Goal: Task Accomplishment & Management: Use online tool/utility

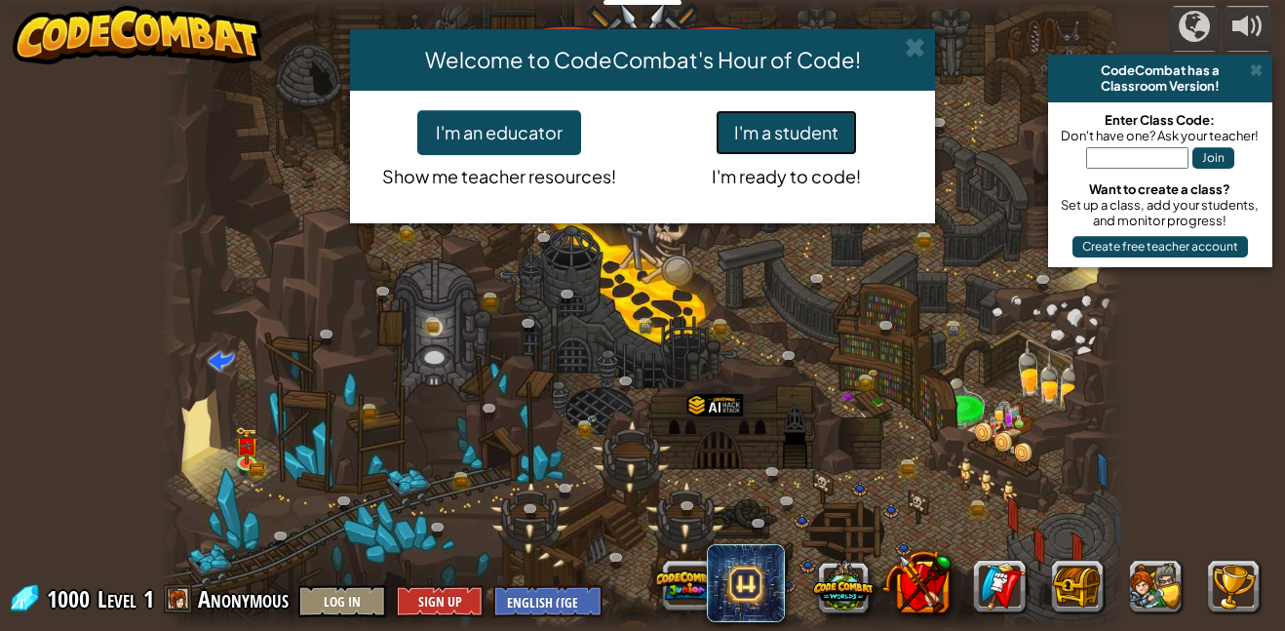
click at [763, 139] on button "I'm a student" at bounding box center [785, 132] width 141 height 45
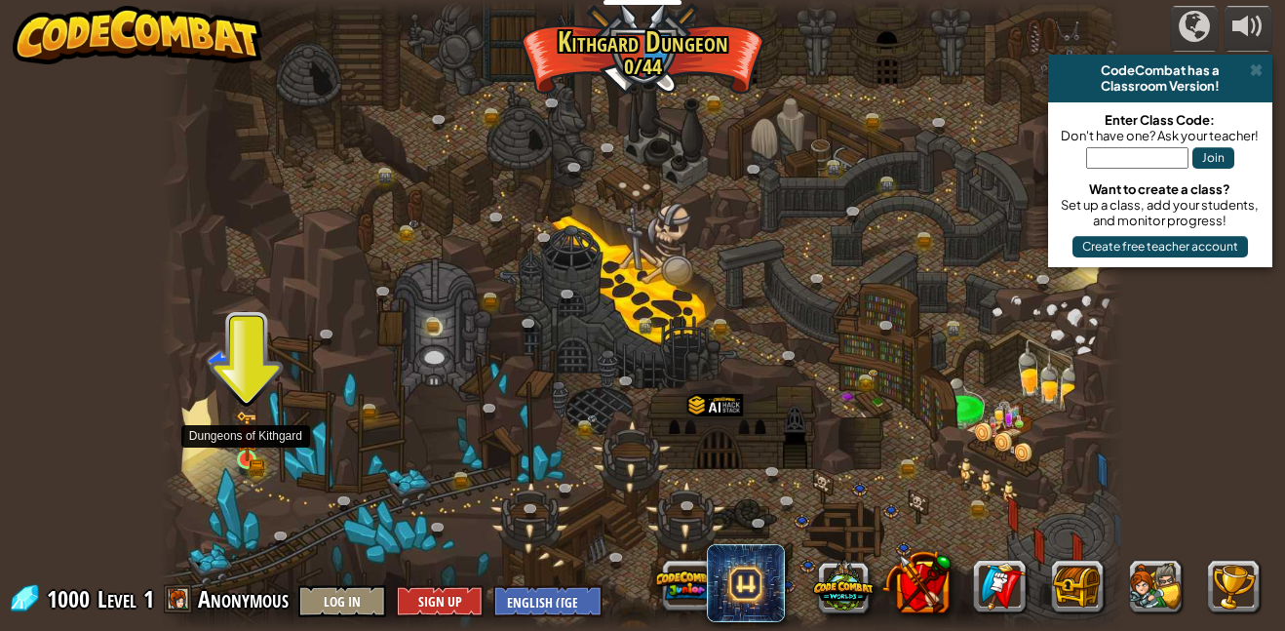
click at [257, 452] on img at bounding box center [247, 435] width 22 height 51
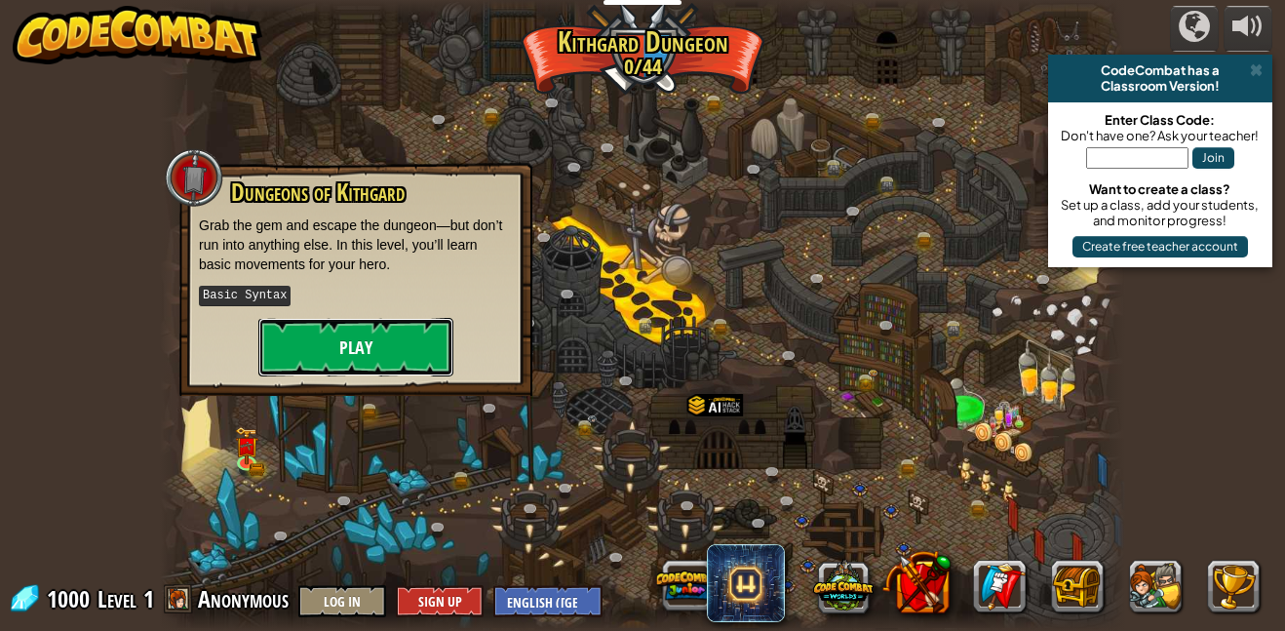
click at [353, 356] on button "Play" at bounding box center [355, 347] width 195 height 58
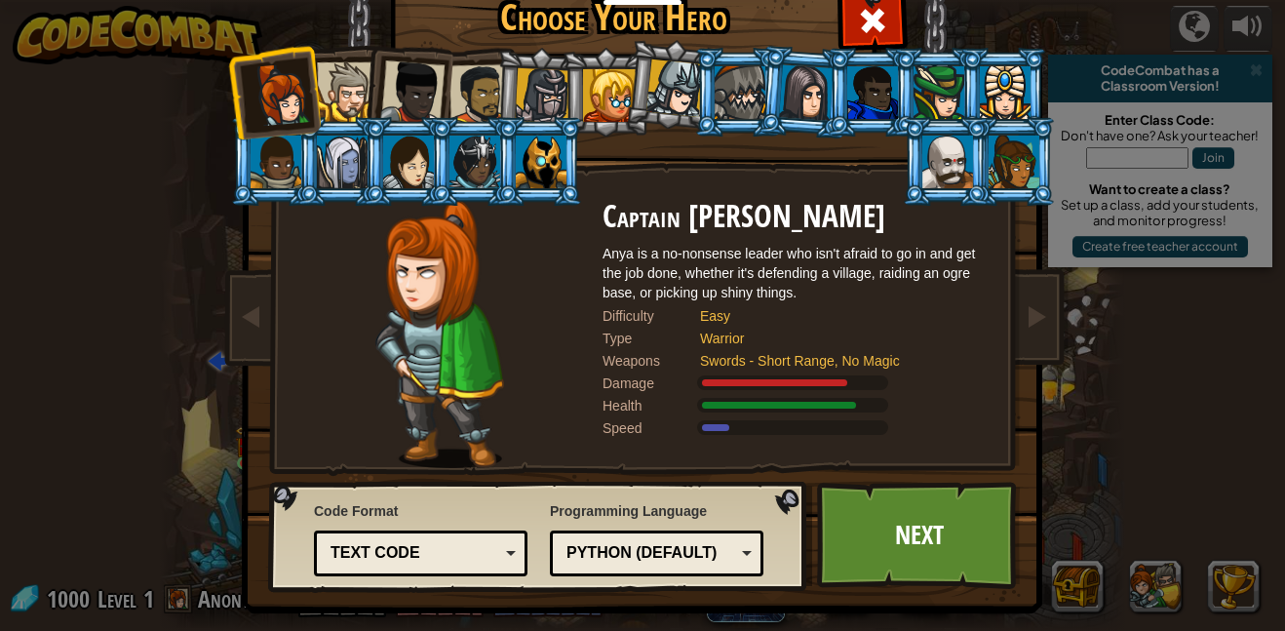
click at [454, 159] on div at bounding box center [474, 161] width 51 height 53
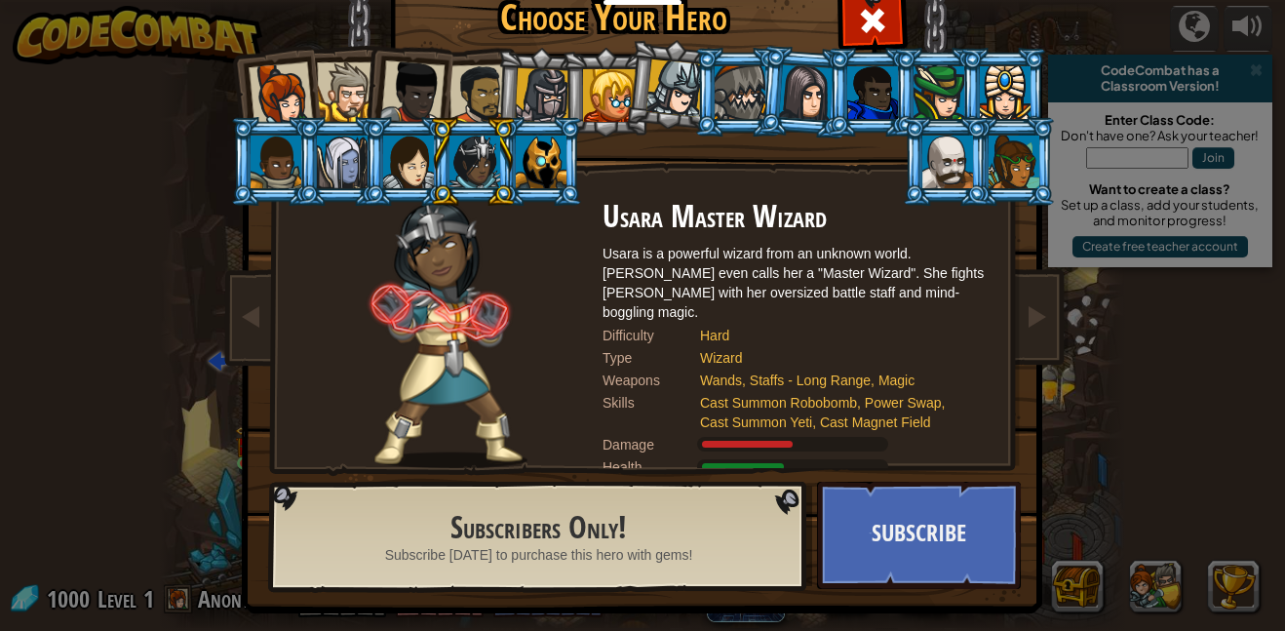
click at [255, 68] on div at bounding box center [281, 94] width 64 height 64
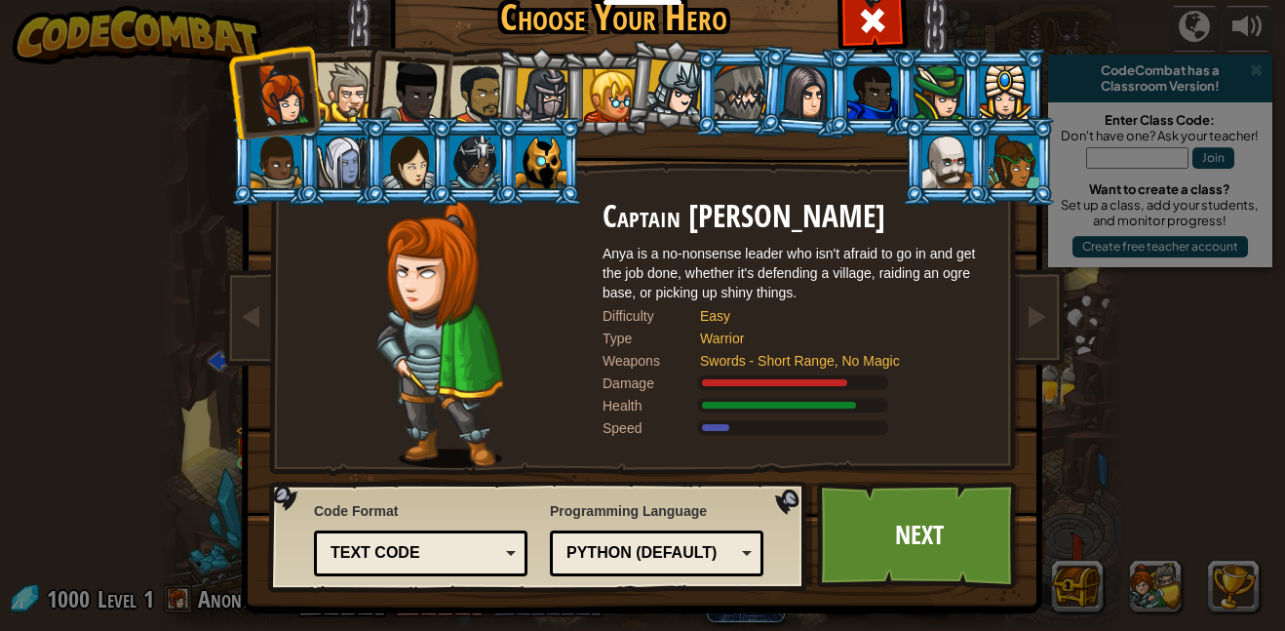
click at [598, 96] on div at bounding box center [609, 95] width 53 height 53
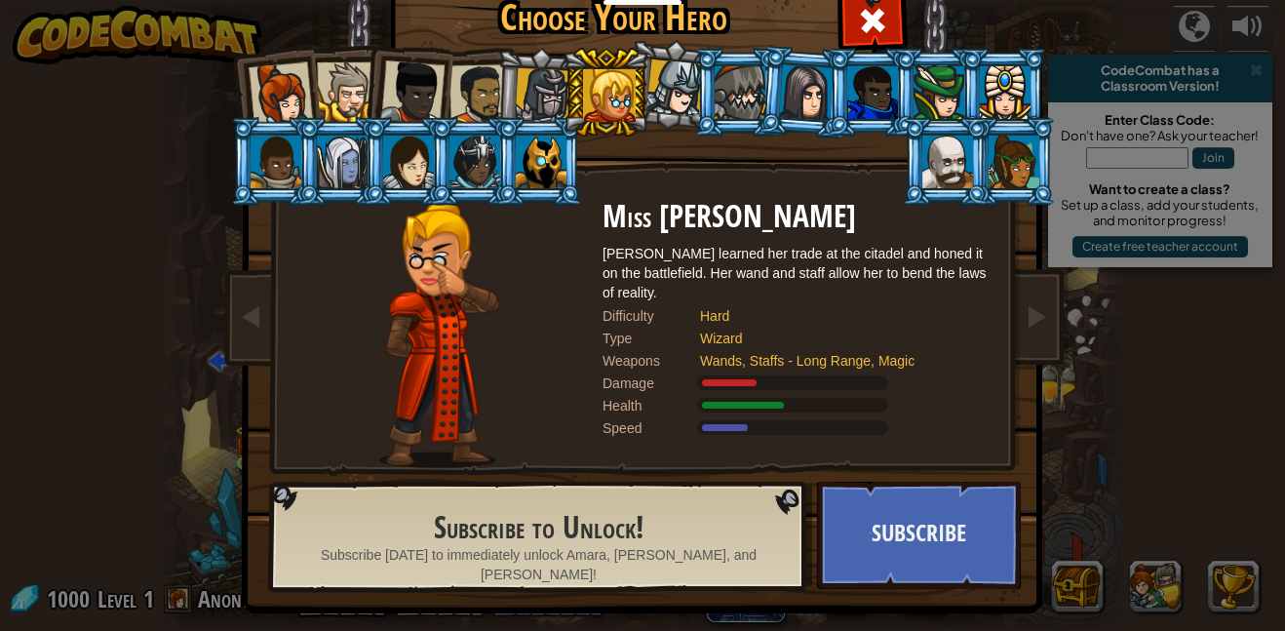
click at [335, 94] on div at bounding box center [346, 91] width 59 height 59
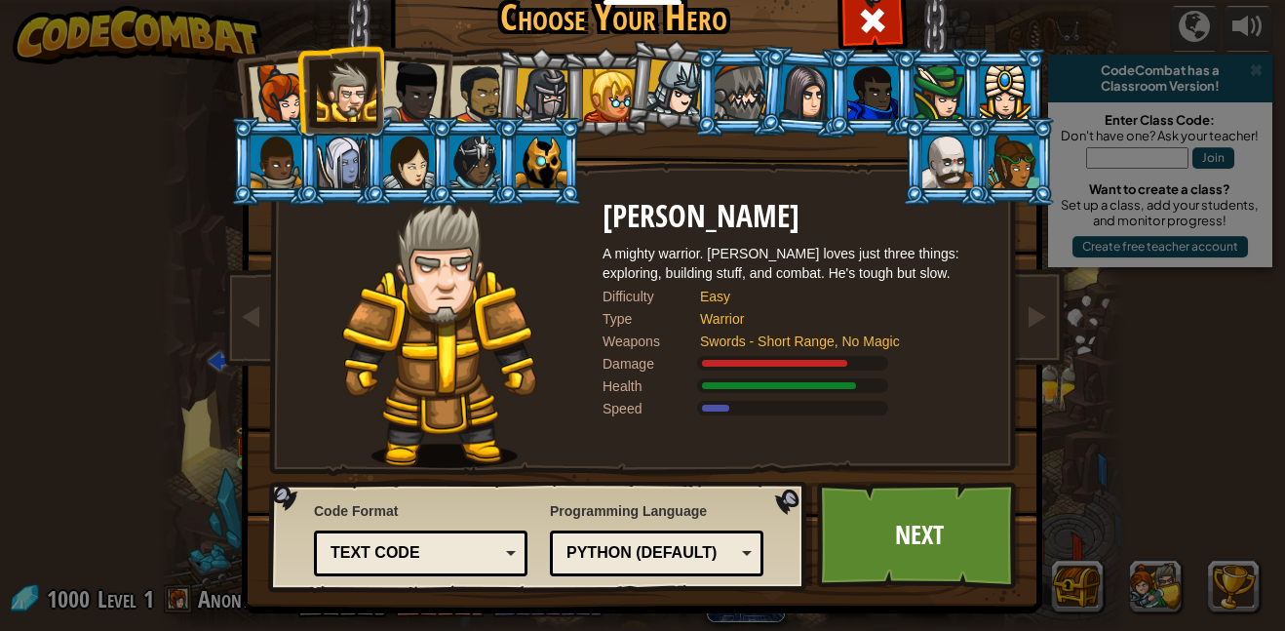
click at [278, 91] on div at bounding box center [281, 94] width 64 height 64
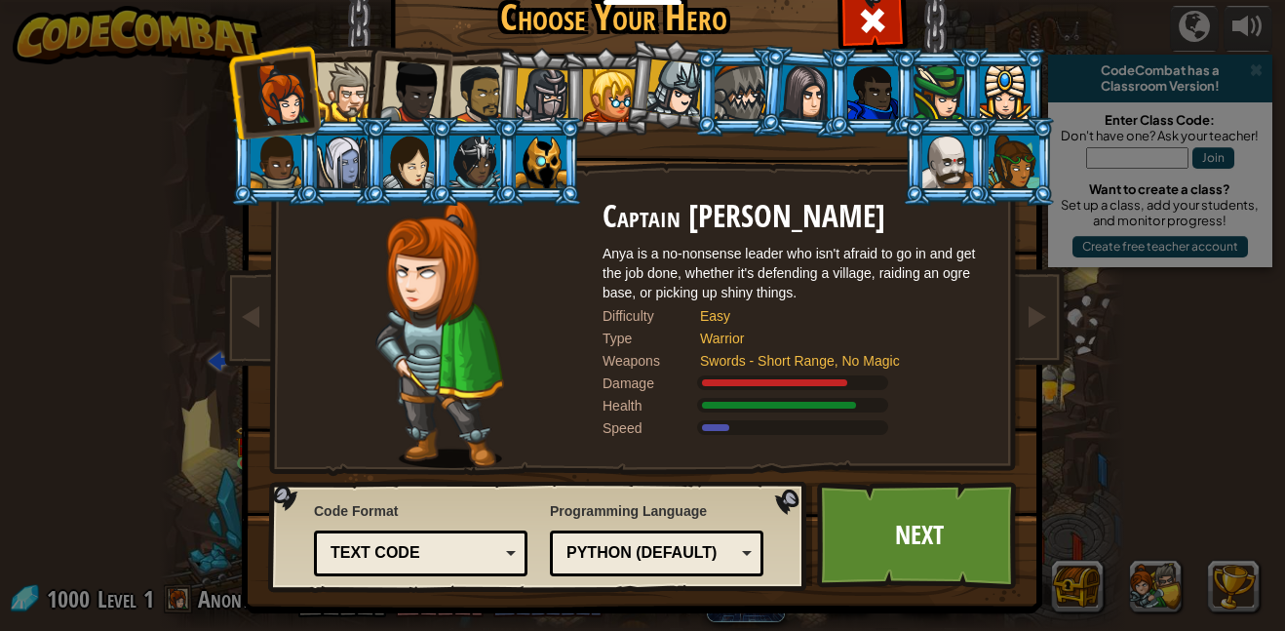
click at [666, 81] on div at bounding box center [675, 88] width 58 height 58
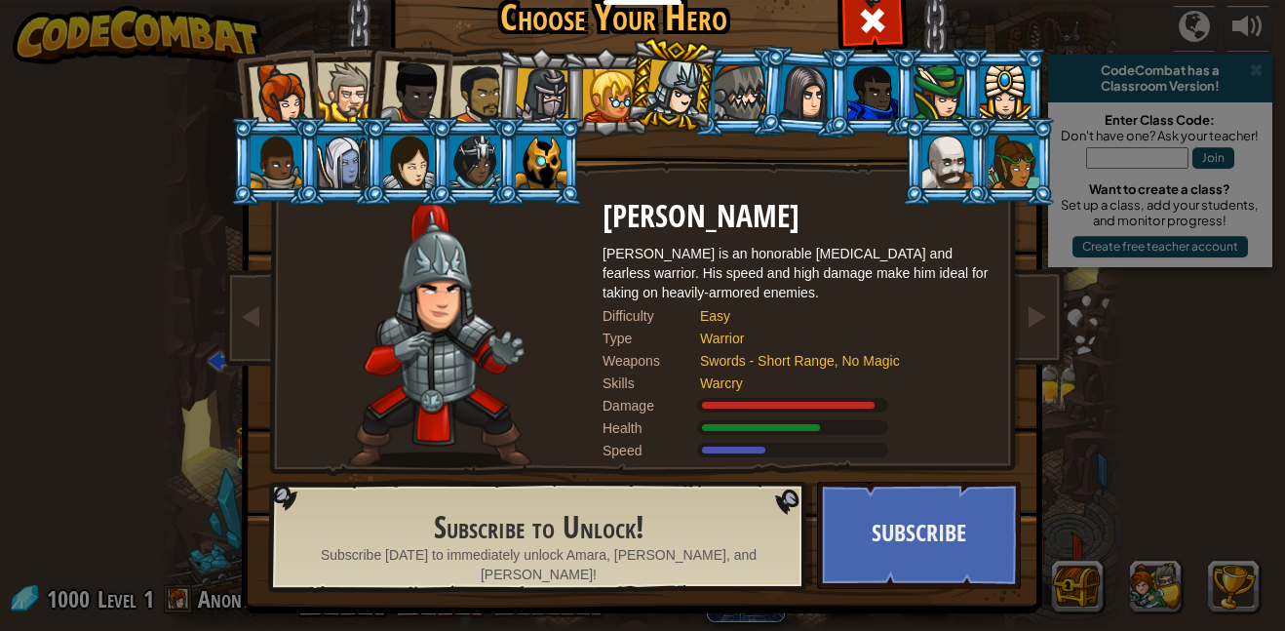
click at [555, 78] on div at bounding box center [543, 96] width 56 height 56
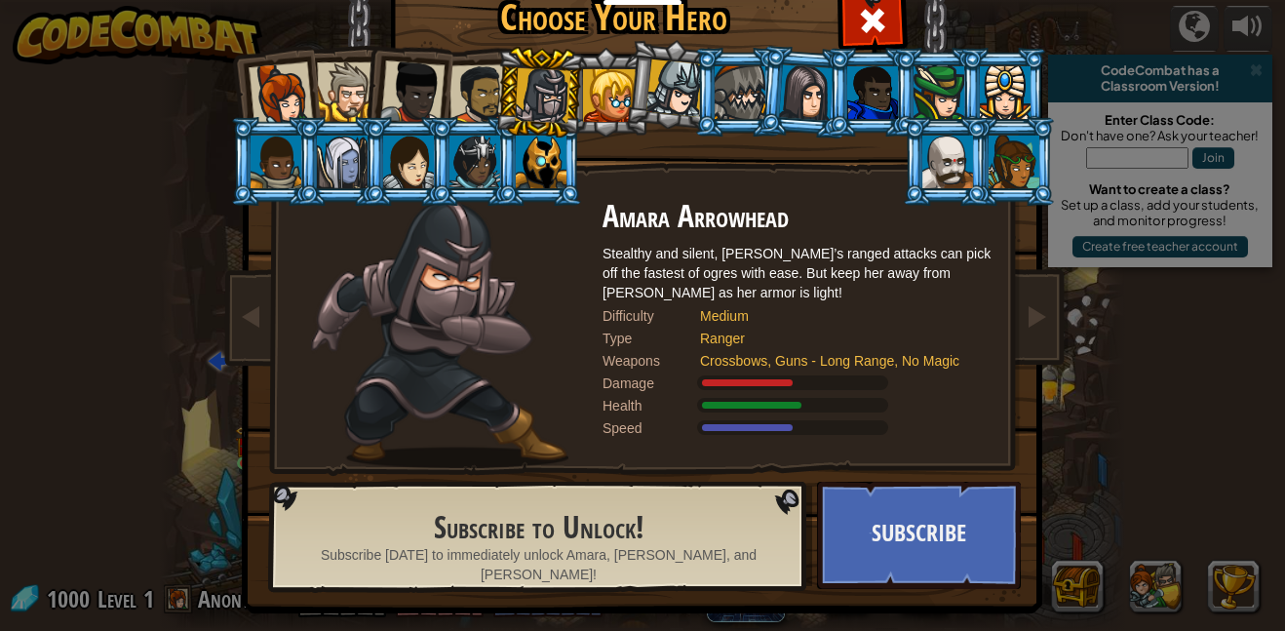
click at [295, 96] on div at bounding box center [281, 94] width 64 height 64
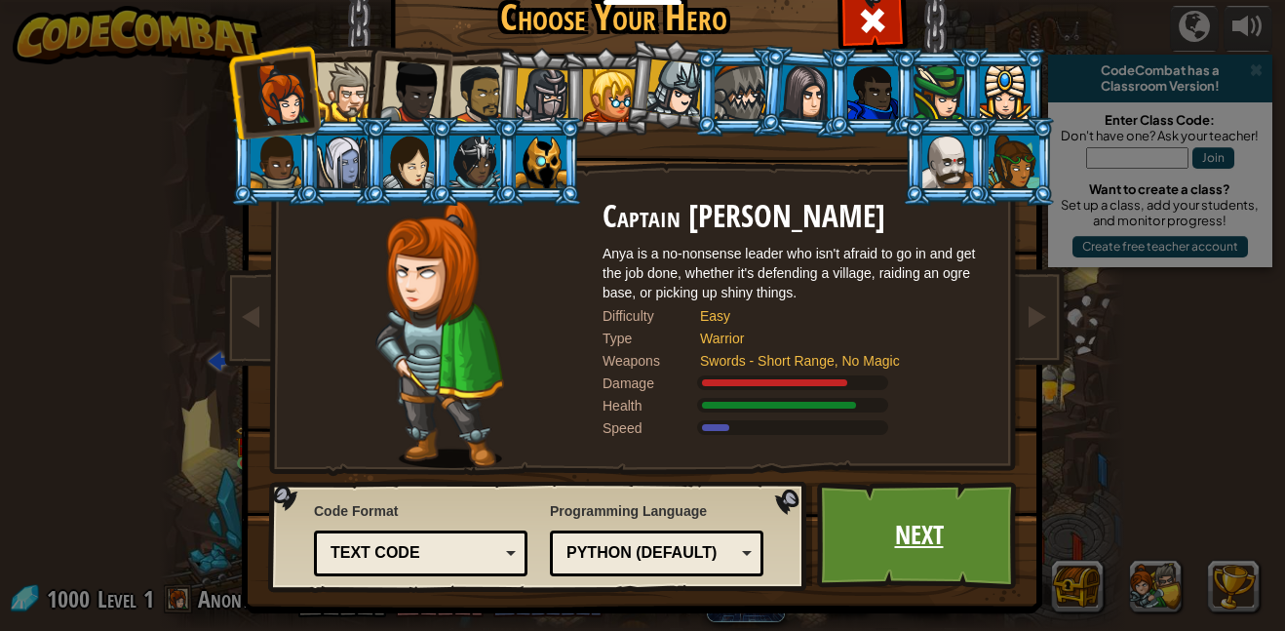
click at [960, 540] on link "Next" at bounding box center [919, 535] width 204 height 107
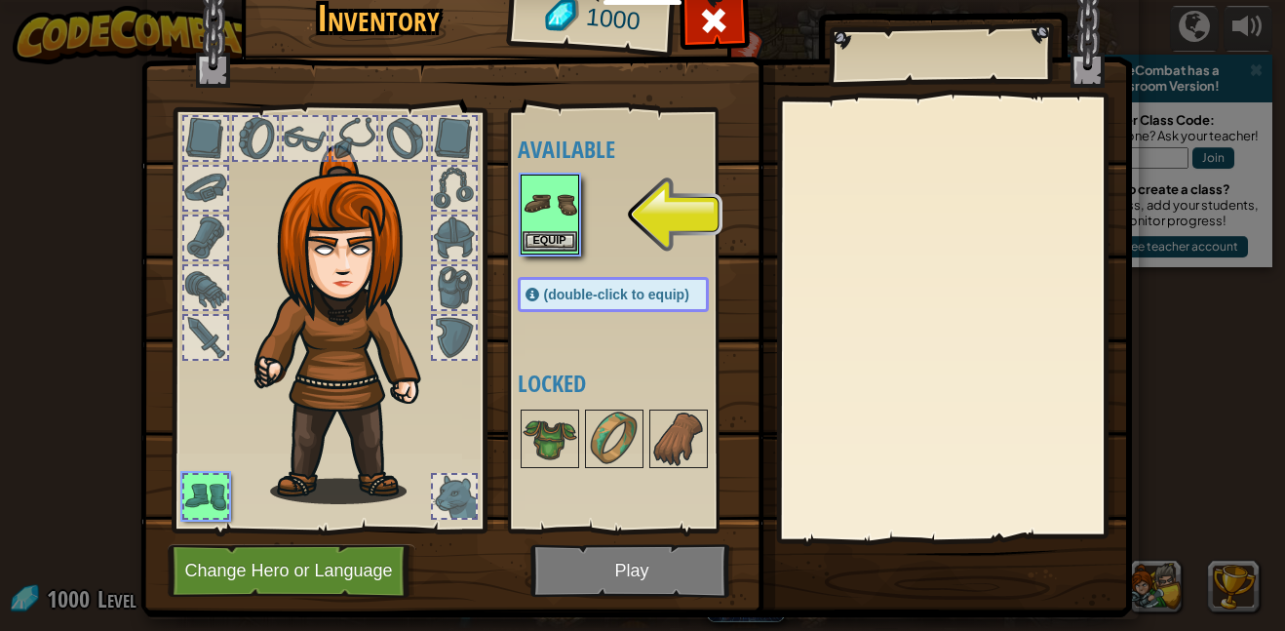
click at [559, 204] on img at bounding box center [549, 203] width 55 height 55
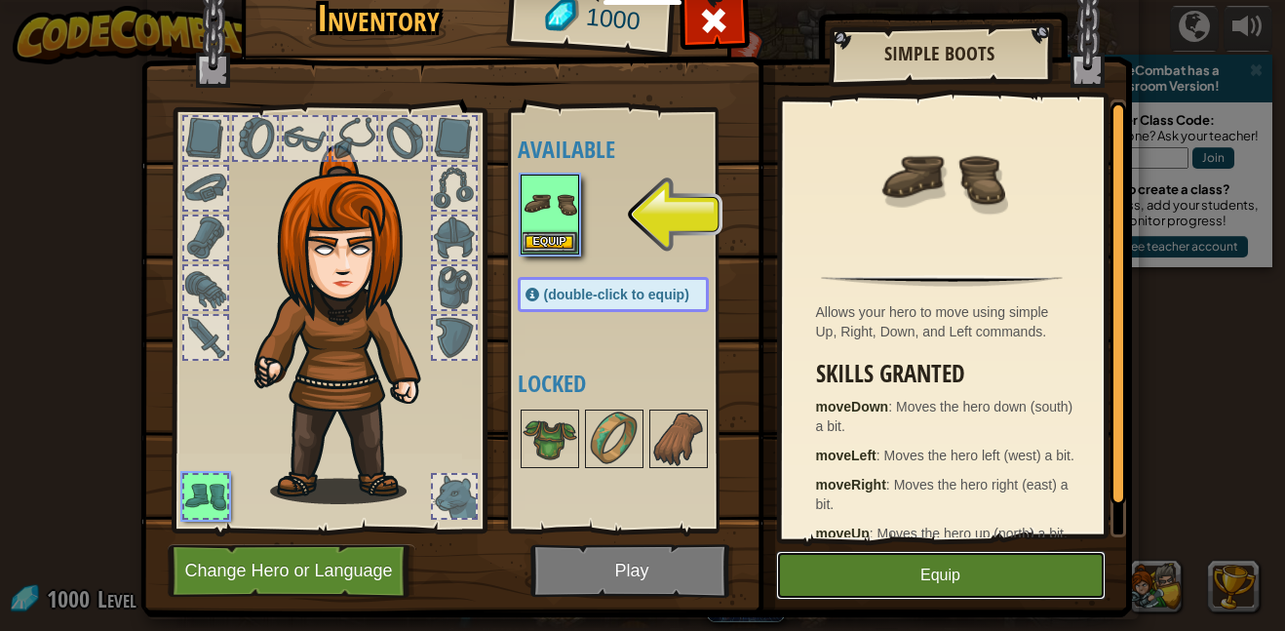
click at [994, 561] on button "Equip" at bounding box center [940, 575] width 329 height 49
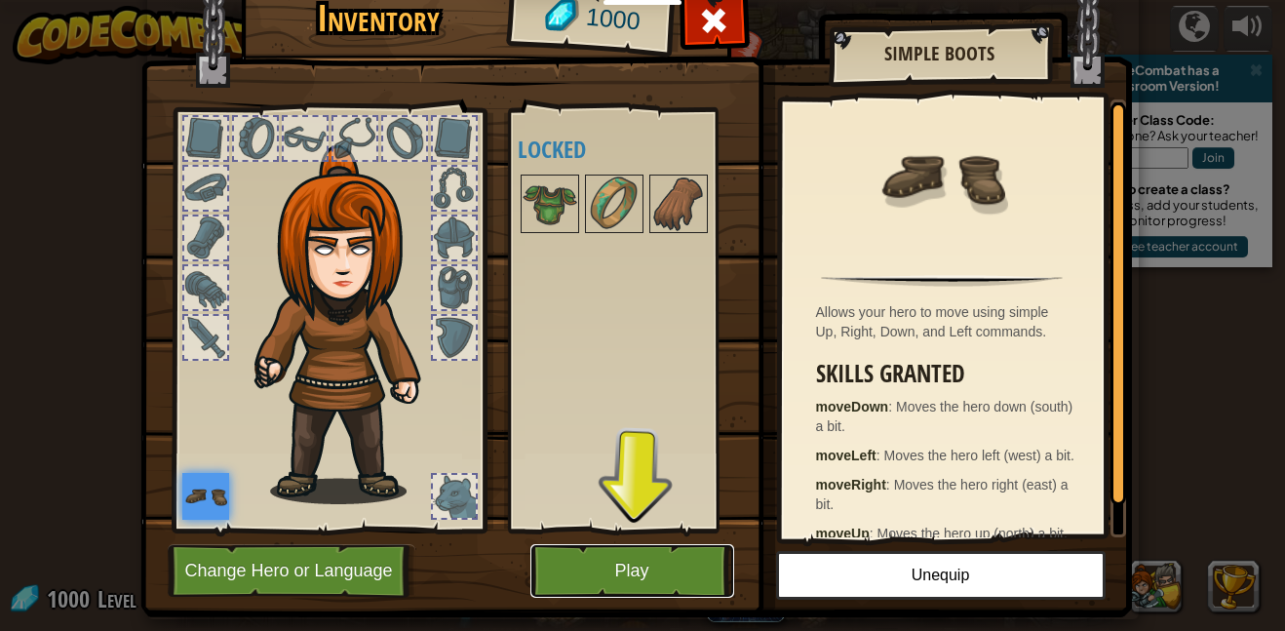
click at [652, 577] on button "Play" at bounding box center [632, 571] width 204 height 54
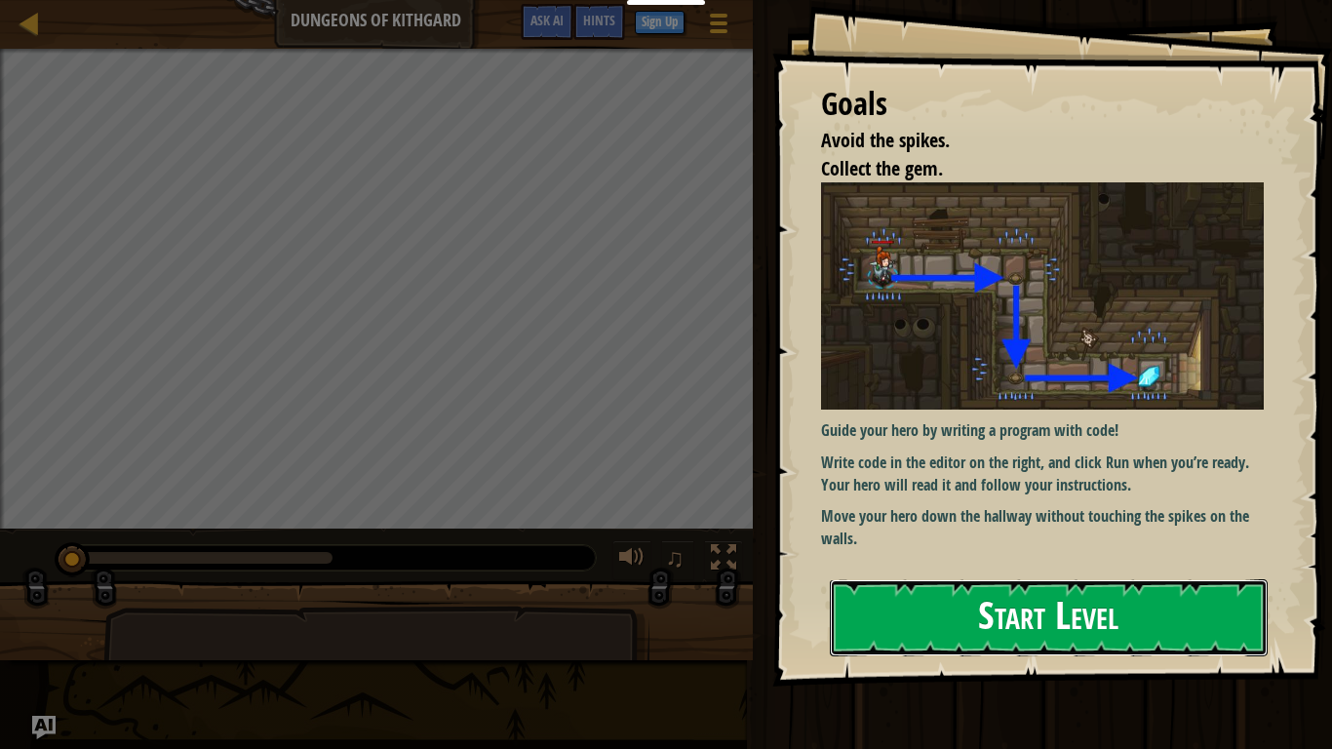
click at [1071, 595] on button "Start Level" at bounding box center [1049, 617] width 438 height 77
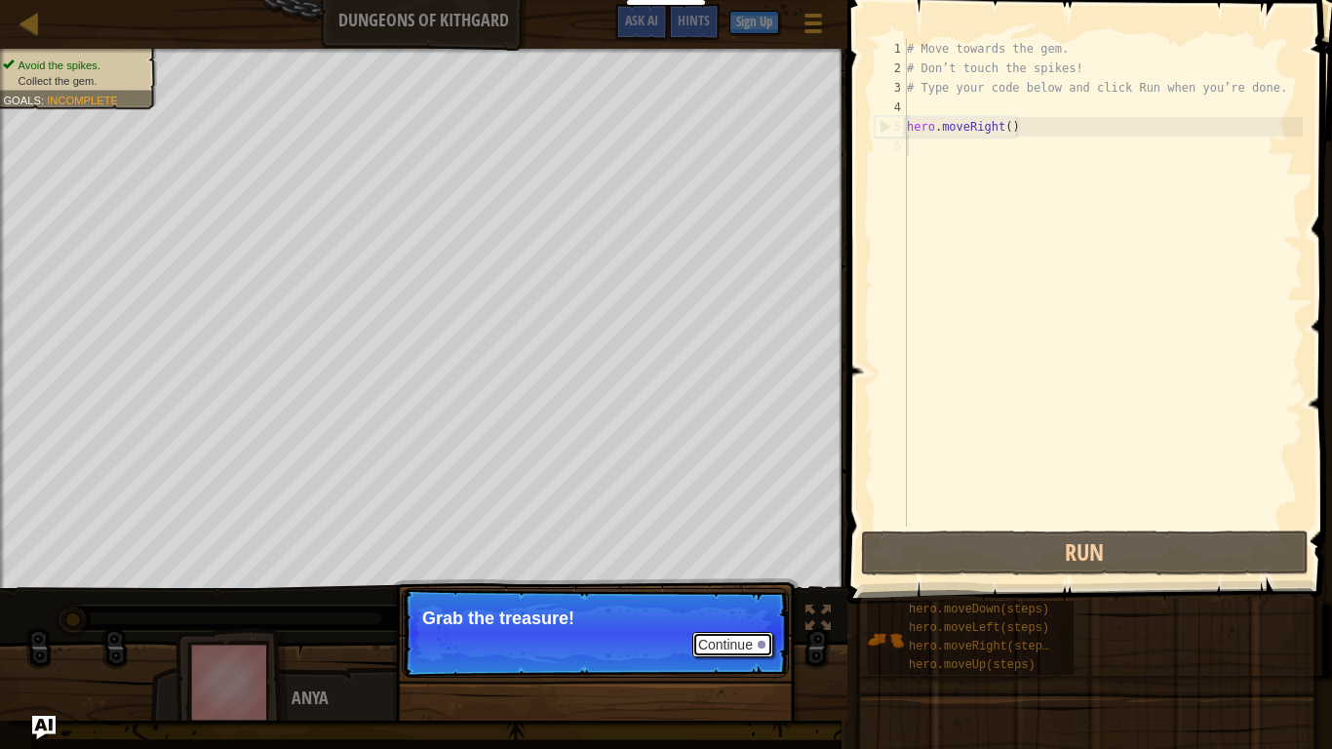
click at [734, 630] on button "Continue" at bounding box center [732, 644] width 81 height 25
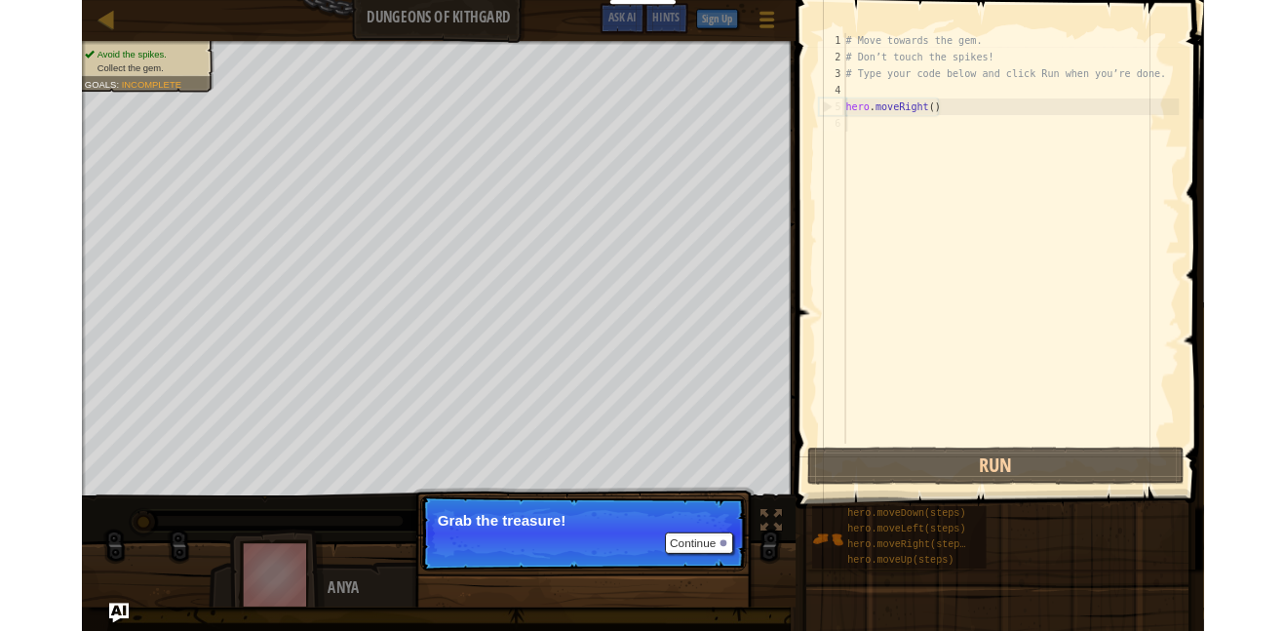
scroll to position [9, 0]
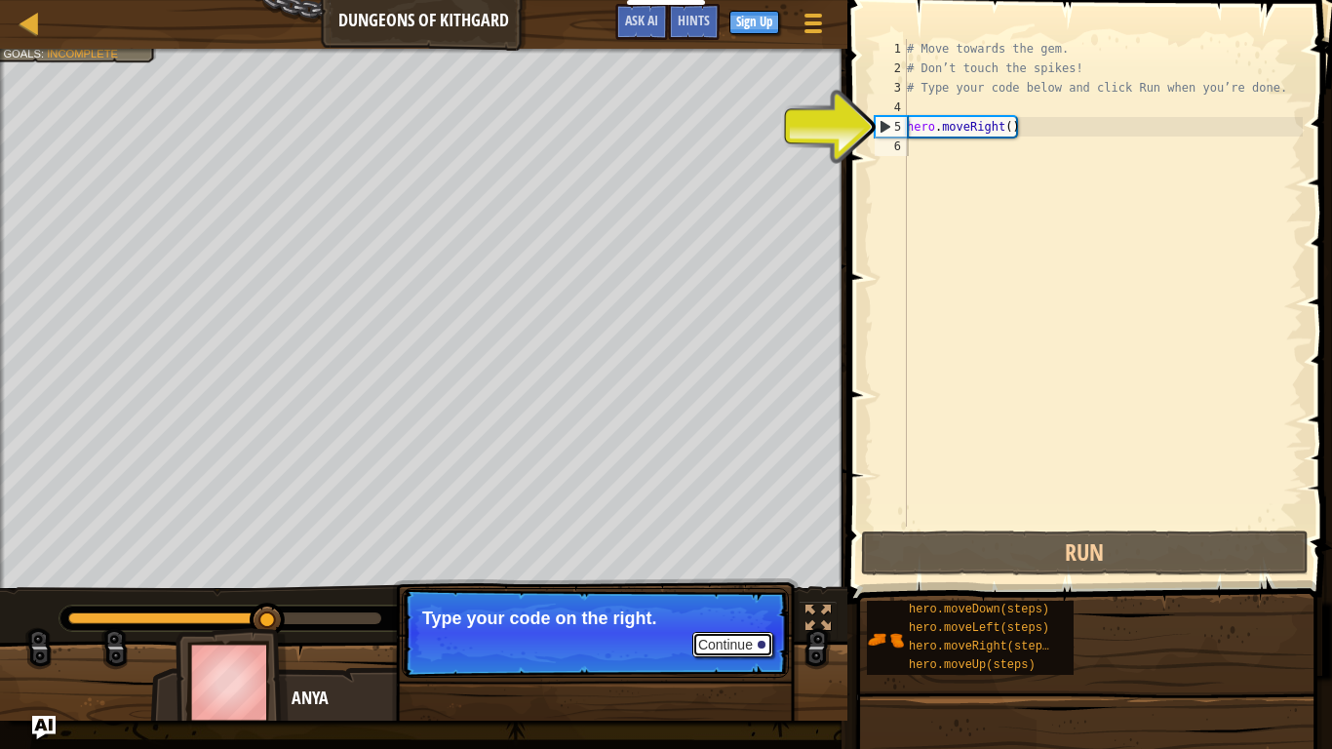
click at [752, 630] on button "Continue" at bounding box center [732, 644] width 81 height 25
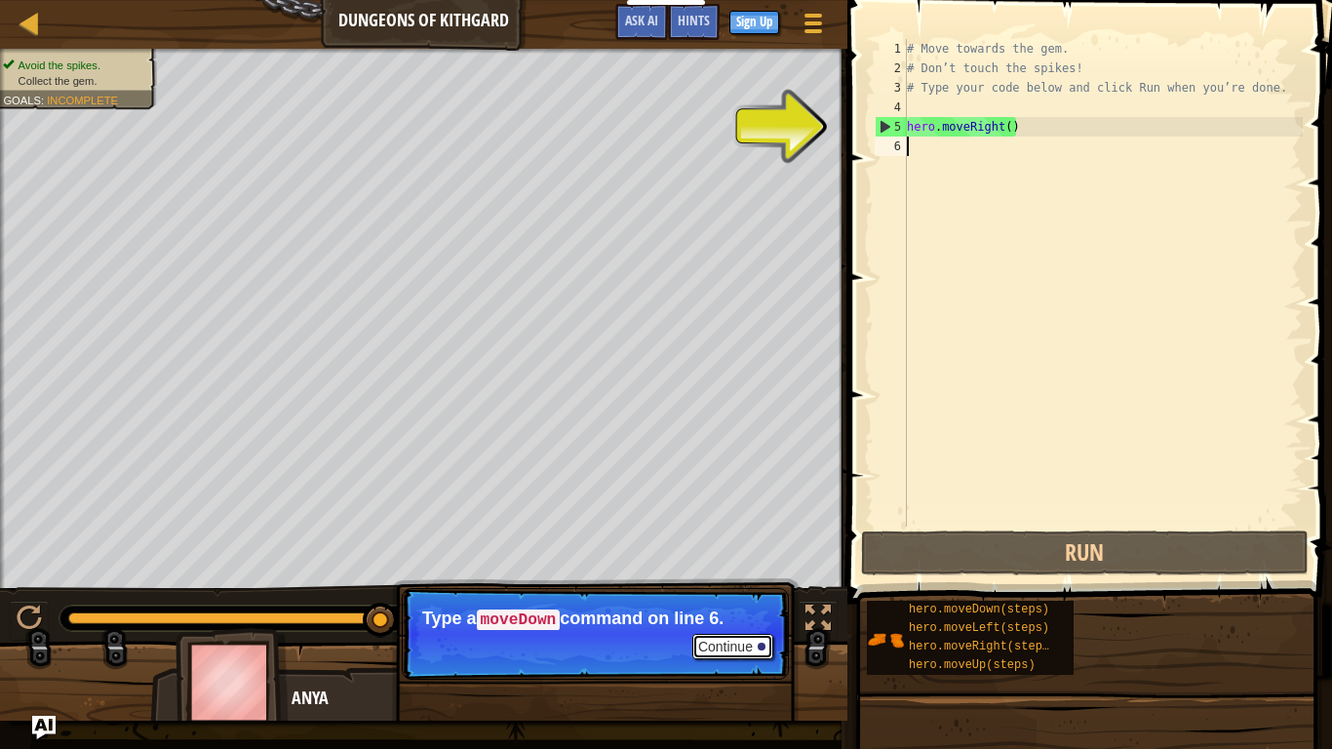
click at [749, 630] on button "Continue" at bounding box center [732, 646] width 81 height 25
